Goal: Find specific page/section: Find specific page/section

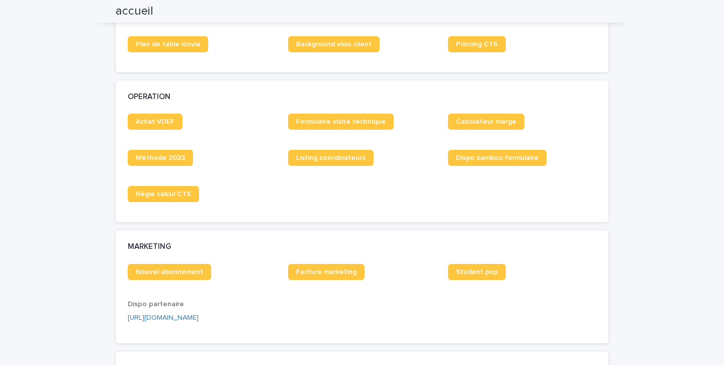
scroll to position [1082, 0]
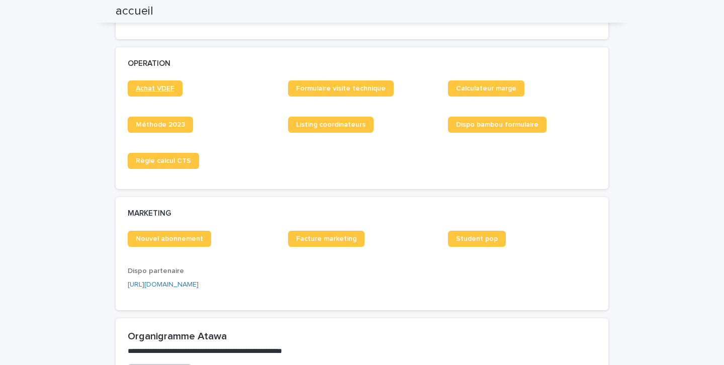
click at [158, 89] on span "Achat VDEF" at bounding box center [155, 88] width 39 height 7
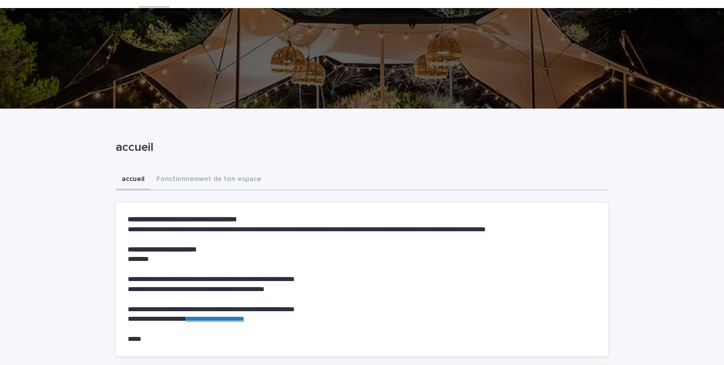
scroll to position [0, 0]
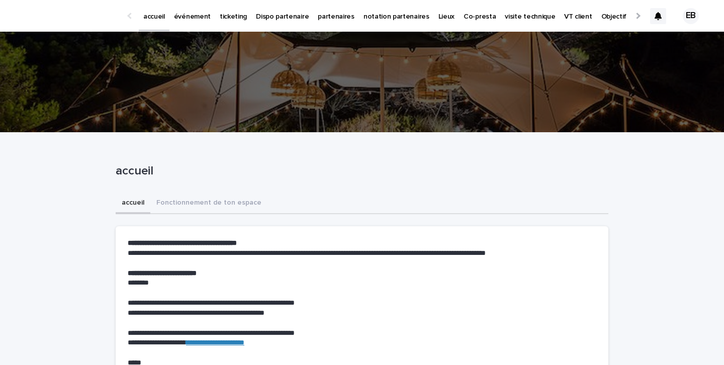
click at [187, 22] on link "événement" at bounding box center [192, 15] width 46 height 31
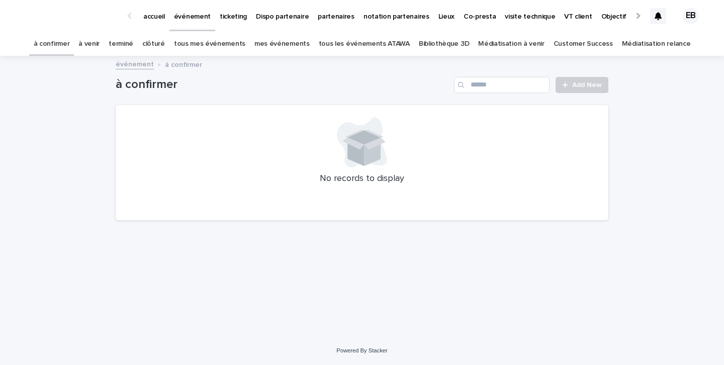
click at [348, 41] on link "tous les événements ATAWA" at bounding box center [364, 44] width 91 height 24
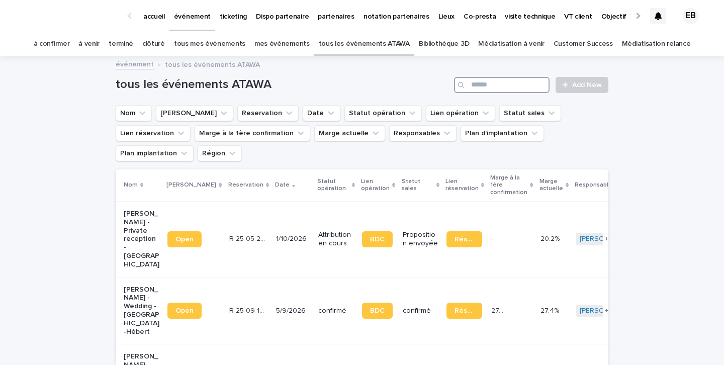
click at [485, 87] on input "Search" at bounding box center [501, 85] width 95 height 16
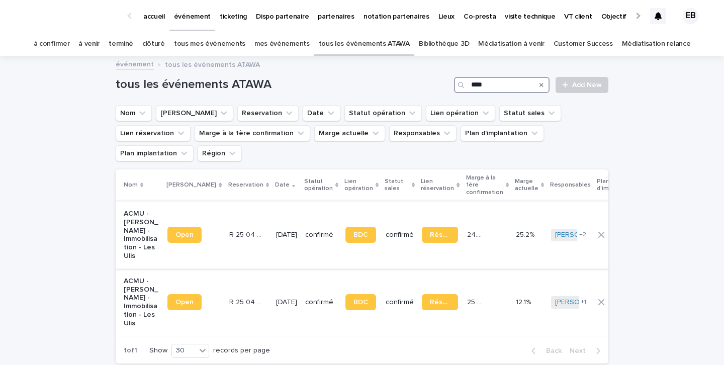
type input "****"
click at [272, 208] on td "[DATE]" at bounding box center [286, 234] width 29 height 67
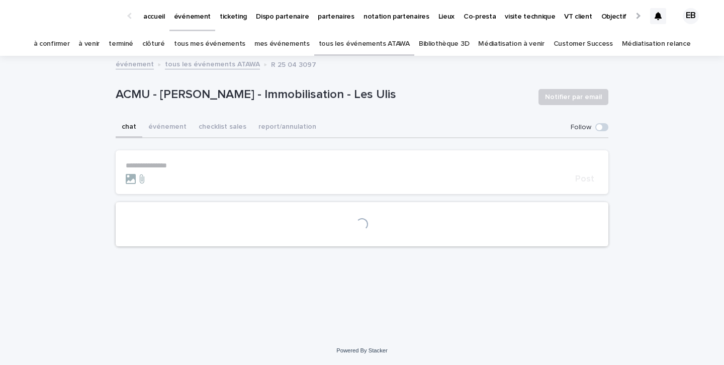
click at [173, 129] on button "événement" at bounding box center [167, 127] width 50 height 21
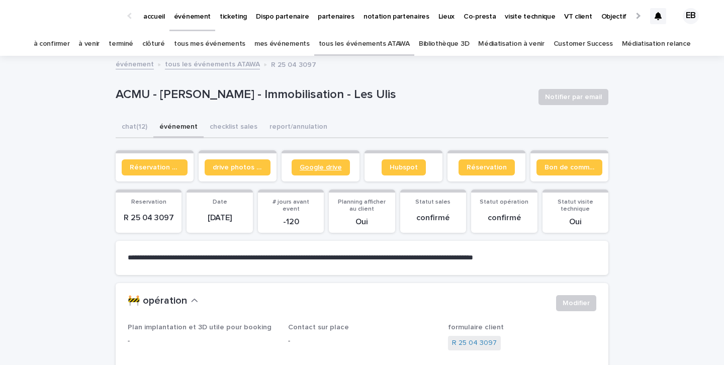
click at [327, 172] on link "Google drive" at bounding box center [320, 167] width 58 height 16
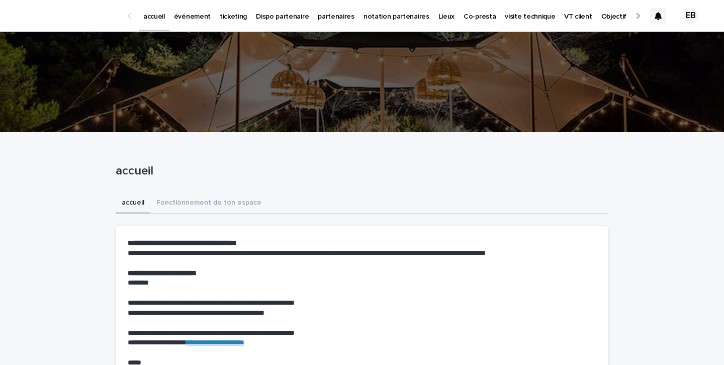
click at [327, 20] on p "partenaires" at bounding box center [336, 10] width 37 height 21
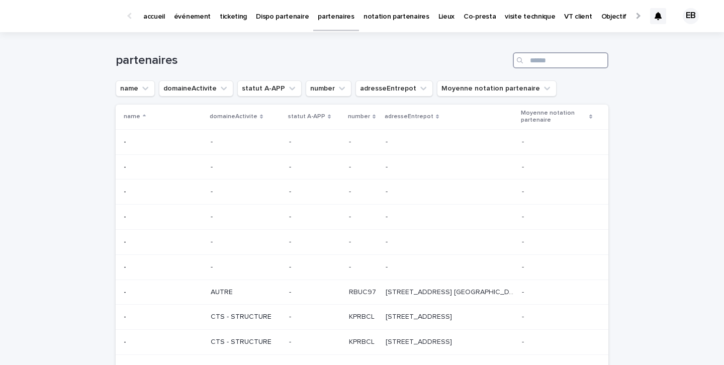
click at [531, 62] on input "Search" at bounding box center [560, 60] width 95 height 16
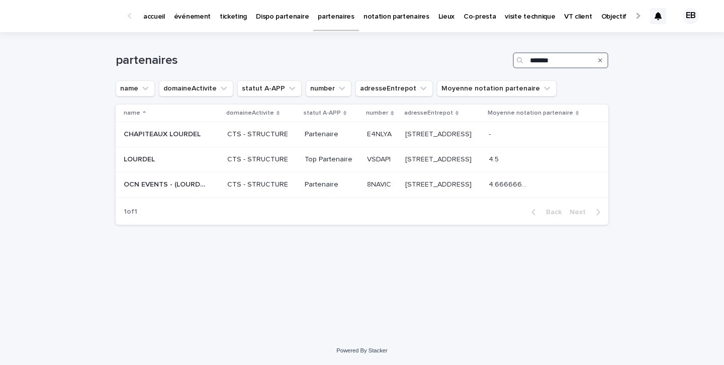
type input "*******"
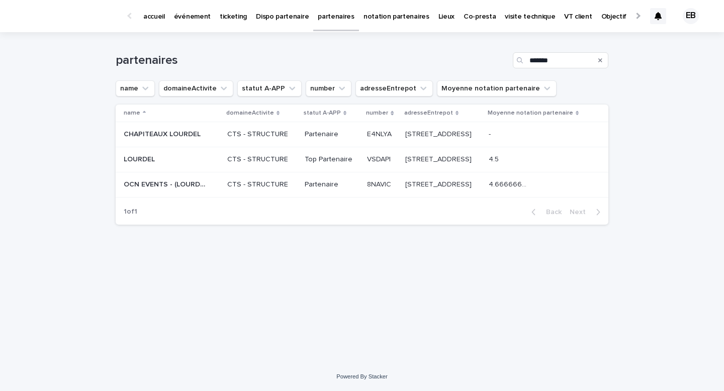
click at [153, 20] on p "accueil" at bounding box center [154, 10] width 22 height 21
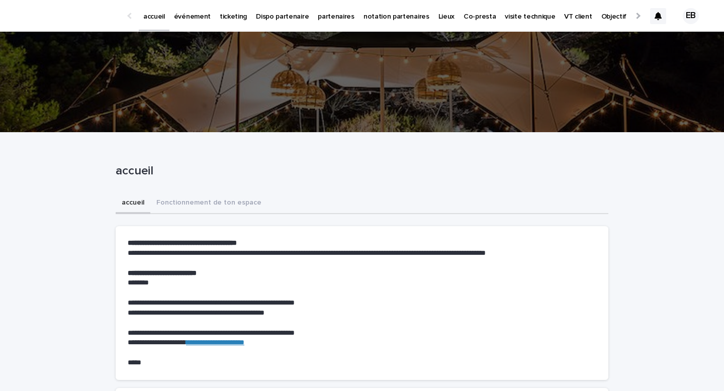
click at [196, 20] on p "événement" at bounding box center [192, 10] width 37 height 21
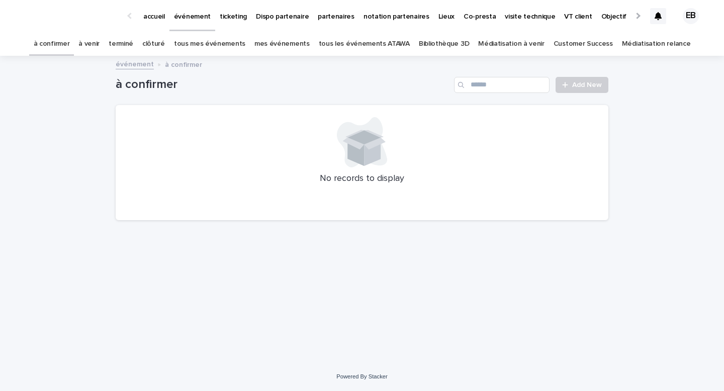
click at [355, 53] on link "tous les événements ATAWA" at bounding box center [364, 44] width 91 height 24
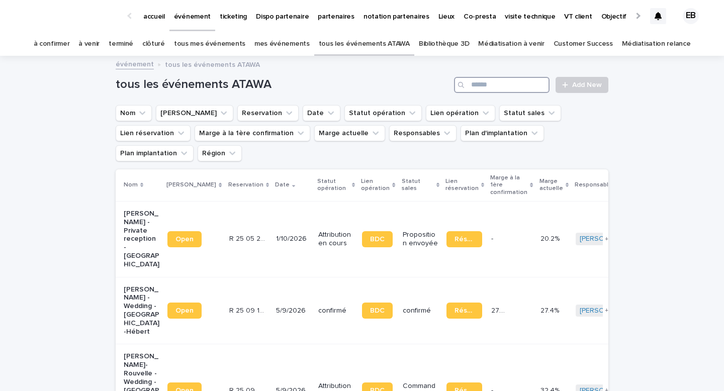
click at [487, 87] on input "Search" at bounding box center [501, 85] width 95 height 16
click at [99, 43] on link "à venir" at bounding box center [88, 44] width 21 height 24
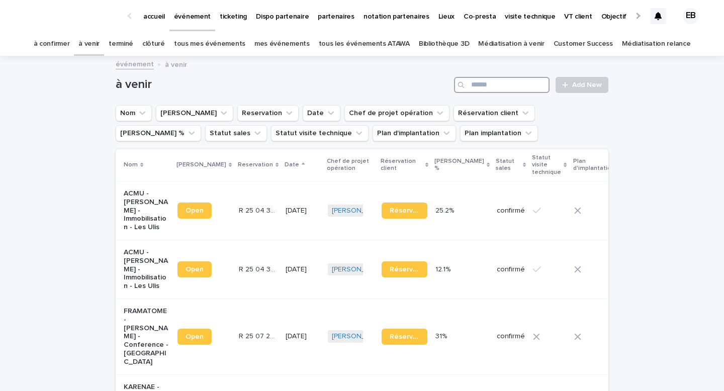
click at [500, 88] on input "Search" at bounding box center [501, 85] width 95 height 16
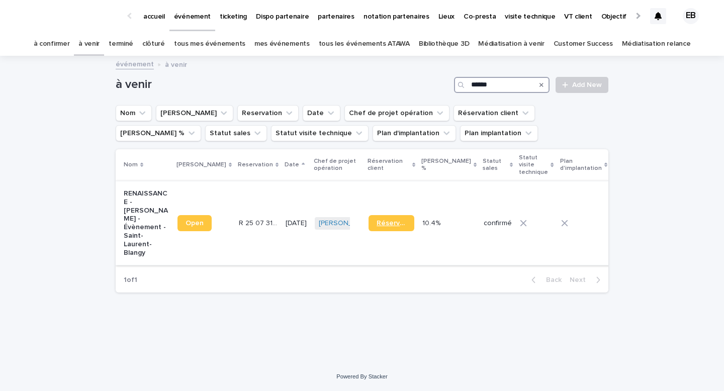
type input "******"
click at [376, 220] on span "Réservation" at bounding box center [391, 223] width 30 height 7
click at [159, 20] on p "accueil" at bounding box center [154, 10] width 22 height 21
